Goal: Information Seeking & Learning: Learn about a topic

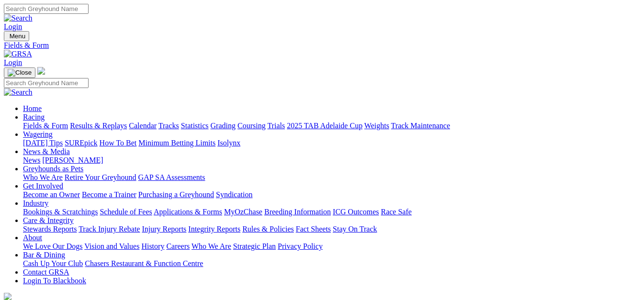
select select "NSW"
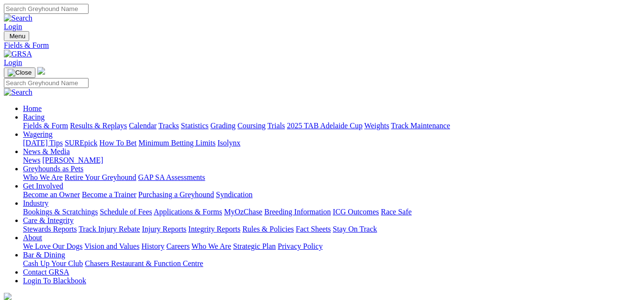
scroll to position [48, 0]
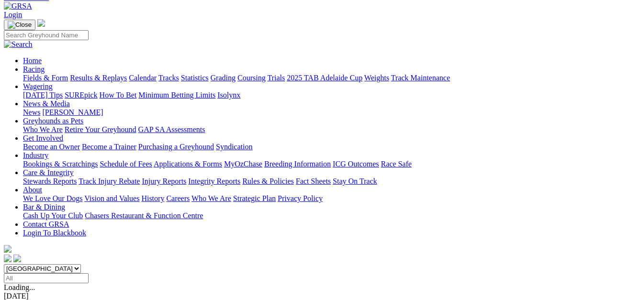
click at [81, 264] on select "South Australia New South Wales Northern Territory Queensland Tasmania Victoria…" at bounding box center [42, 268] width 77 height 9
select select "NT"
click at [22, 264] on select "South Australia New South Wales Northern Territory Queensland Tasmania Victoria…" at bounding box center [42, 268] width 77 height 9
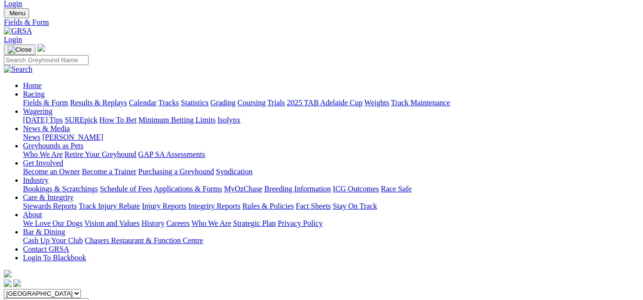
click at [81, 289] on select "South Australia New South Wales Northern Territory Queensland Tasmania Victoria…" at bounding box center [42, 293] width 77 height 9
select select "QLD"
click at [22, 289] on select "South Australia New South Wales Northern Territory Queensland Tasmania Victoria…" at bounding box center [42, 293] width 77 height 9
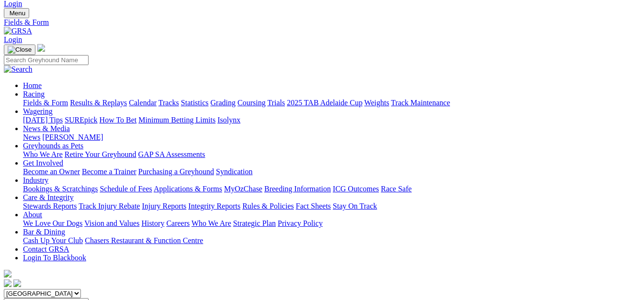
click at [81, 289] on select "[GEOGRAPHIC_DATA] [GEOGRAPHIC_DATA] [GEOGRAPHIC_DATA] [GEOGRAPHIC_DATA] [GEOGRA…" at bounding box center [42, 293] width 77 height 9
click at [22, 289] on select "[GEOGRAPHIC_DATA] [GEOGRAPHIC_DATA] [GEOGRAPHIC_DATA] [GEOGRAPHIC_DATA] [GEOGRA…" at bounding box center [42, 293] width 77 height 9
click at [81, 289] on select "[GEOGRAPHIC_DATA] [GEOGRAPHIC_DATA] [GEOGRAPHIC_DATA] [GEOGRAPHIC_DATA] [GEOGRA…" at bounding box center [42, 293] width 77 height 9
select select "WA"
click at [22, 289] on select "[GEOGRAPHIC_DATA] [GEOGRAPHIC_DATA] [GEOGRAPHIC_DATA] [GEOGRAPHIC_DATA] [GEOGRA…" at bounding box center [42, 293] width 77 height 9
